Goal: Information Seeking & Learning: Learn about a topic

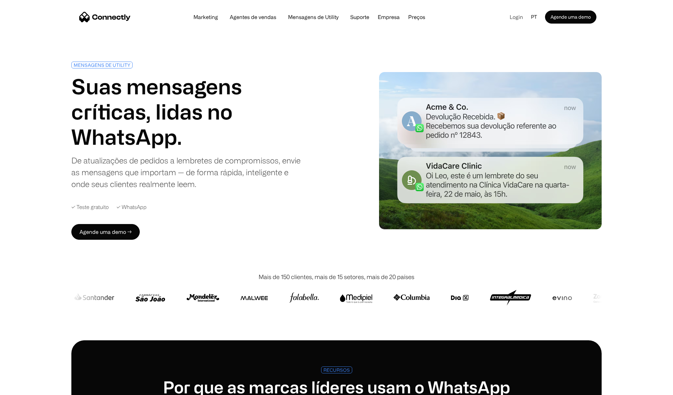
click at [514, 18] on link "Login" at bounding box center [517, 17] width 24 height 10
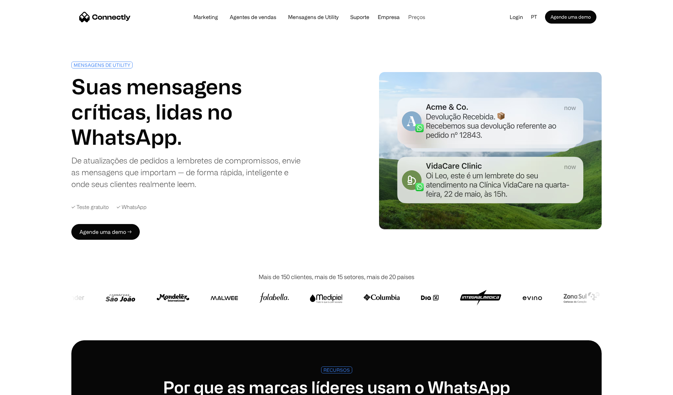
click at [419, 19] on link "Preços" at bounding box center [417, 16] width 28 height 5
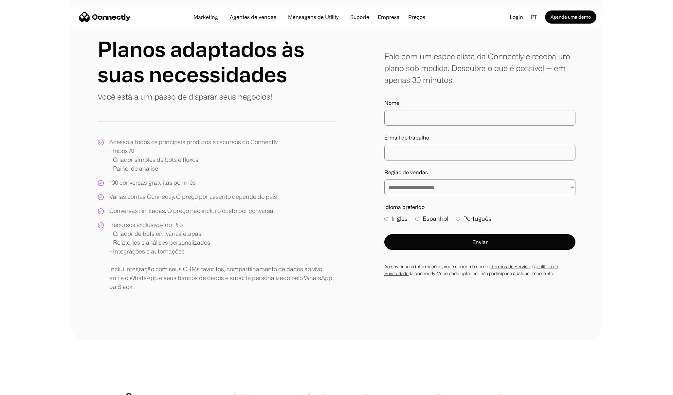
scroll to position [59, 0]
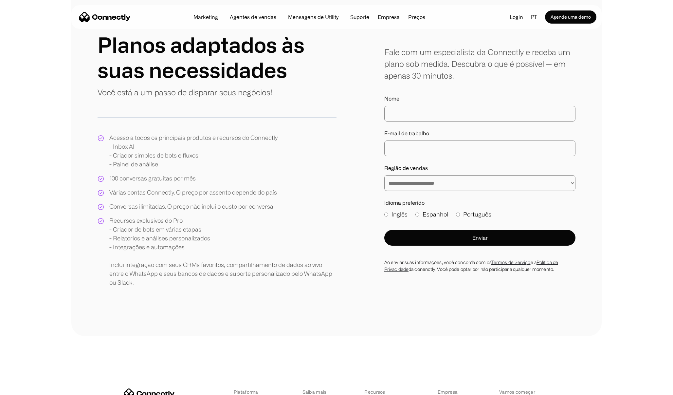
click at [169, 206] on div "Conversas ilimitadas. O preço não inclui o custo por conversa" at bounding box center [191, 206] width 164 height 9
click at [149, 304] on div "**********" at bounding box center [336, 159] width 531 height 353
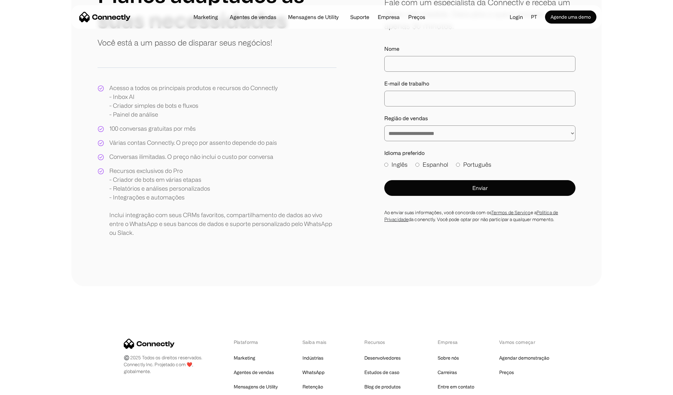
scroll to position [103, 0]
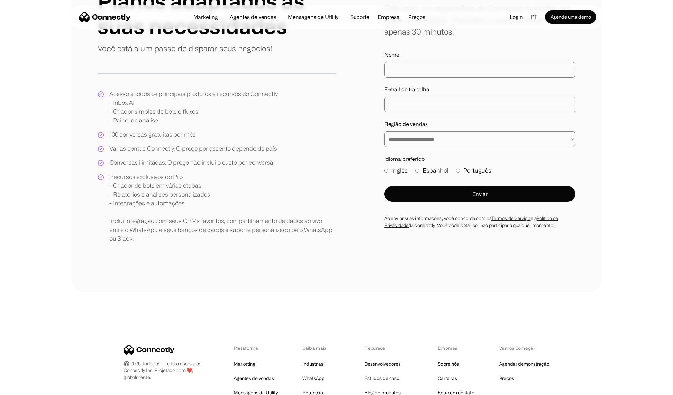
click at [163, 229] on div "Recursos exclusivos do Pro - Criador de bots em várias etapas - Relatórios e an…" at bounding box center [222, 207] width 227 height 71
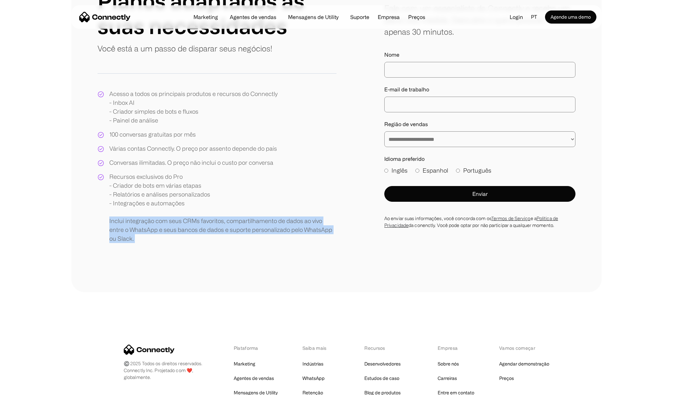
click at [163, 229] on div "Recursos exclusivos do Pro - Criador de bots em várias etapas - Relatórios e an…" at bounding box center [222, 207] width 227 height 71
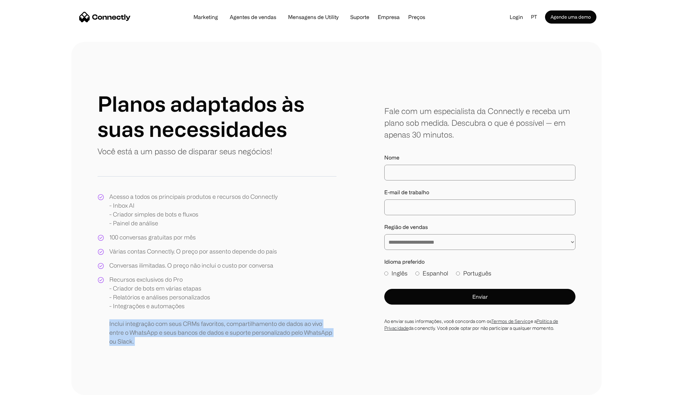
scroll to position [0, 0]
